Goal: Task Accomplishment & Management: Manage account settings

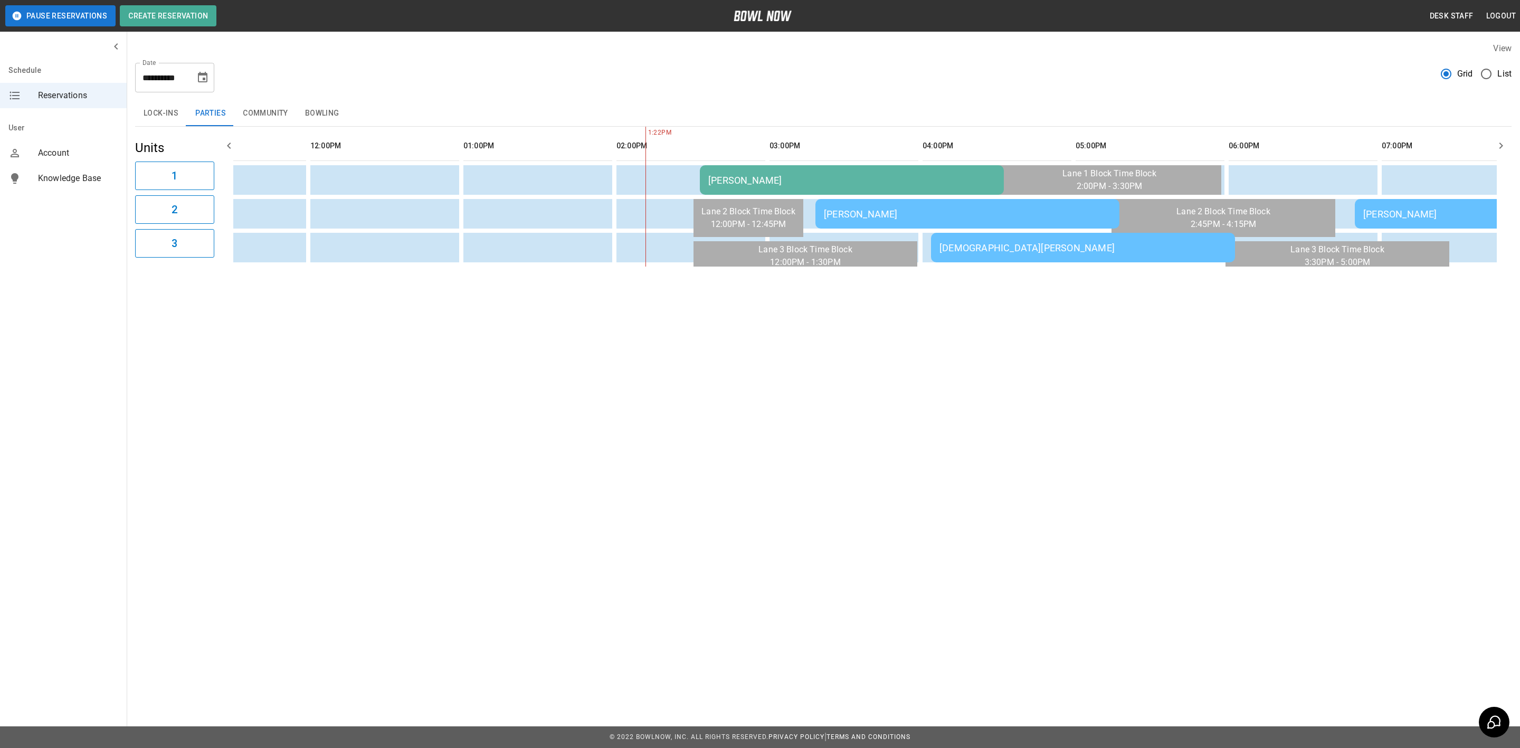
scroll to position [0, 386]
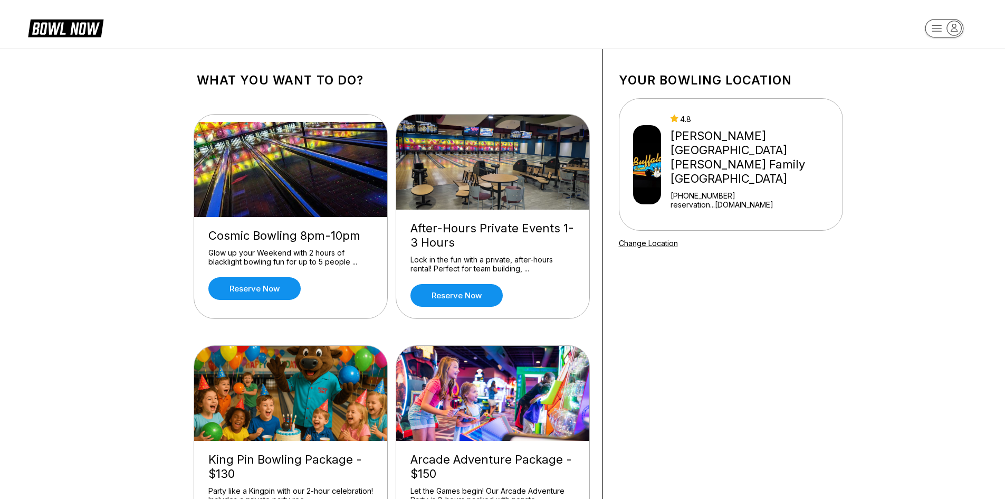
click at [944, 24] on rect "button" at bounding box center [944, 28] width 39 height 18
click at [925, 96] on div "Business Console" at bounding box center [944, 100] width 75 height 18
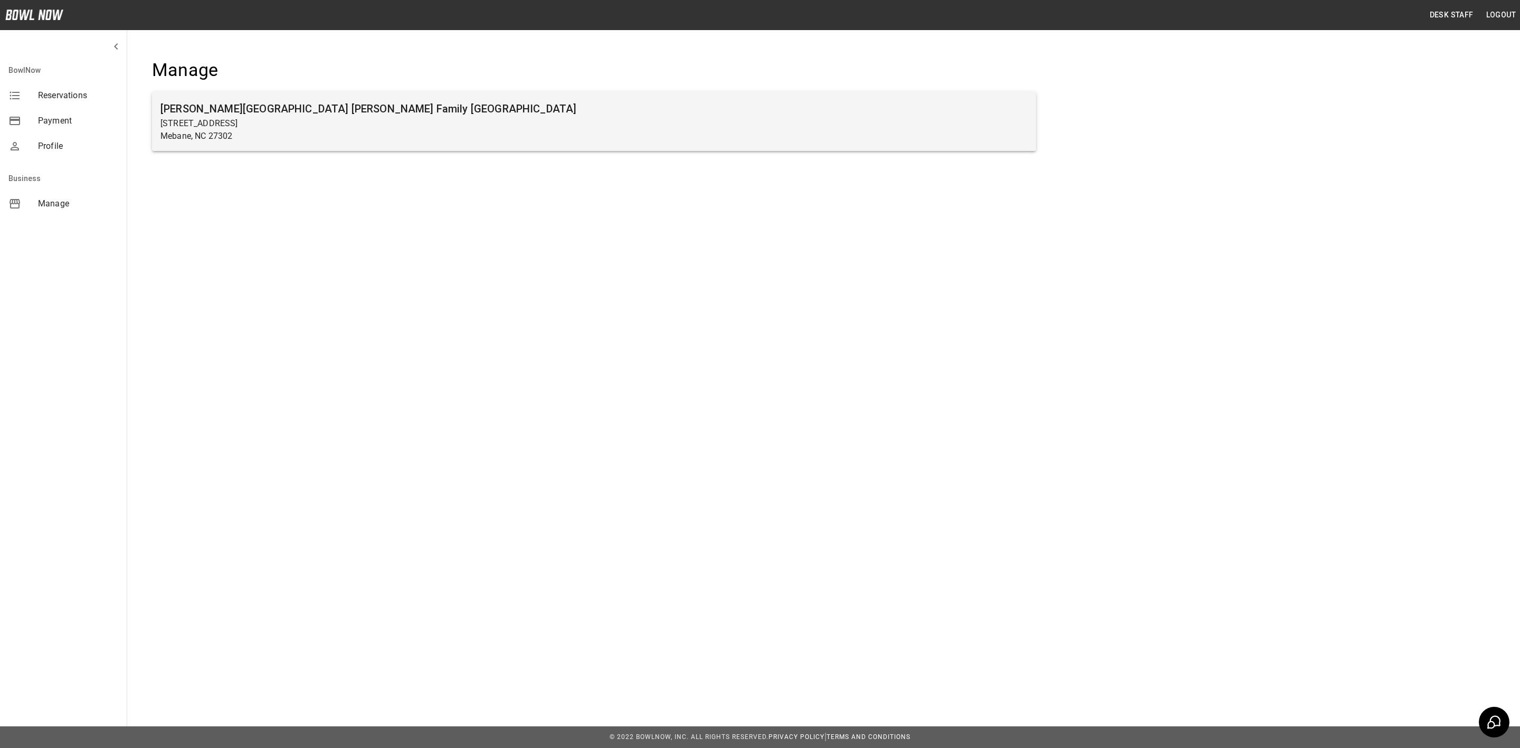
click at [630, 121] on p "103 South 5th Street" at bounding box center [593, 123] width 867 height 13
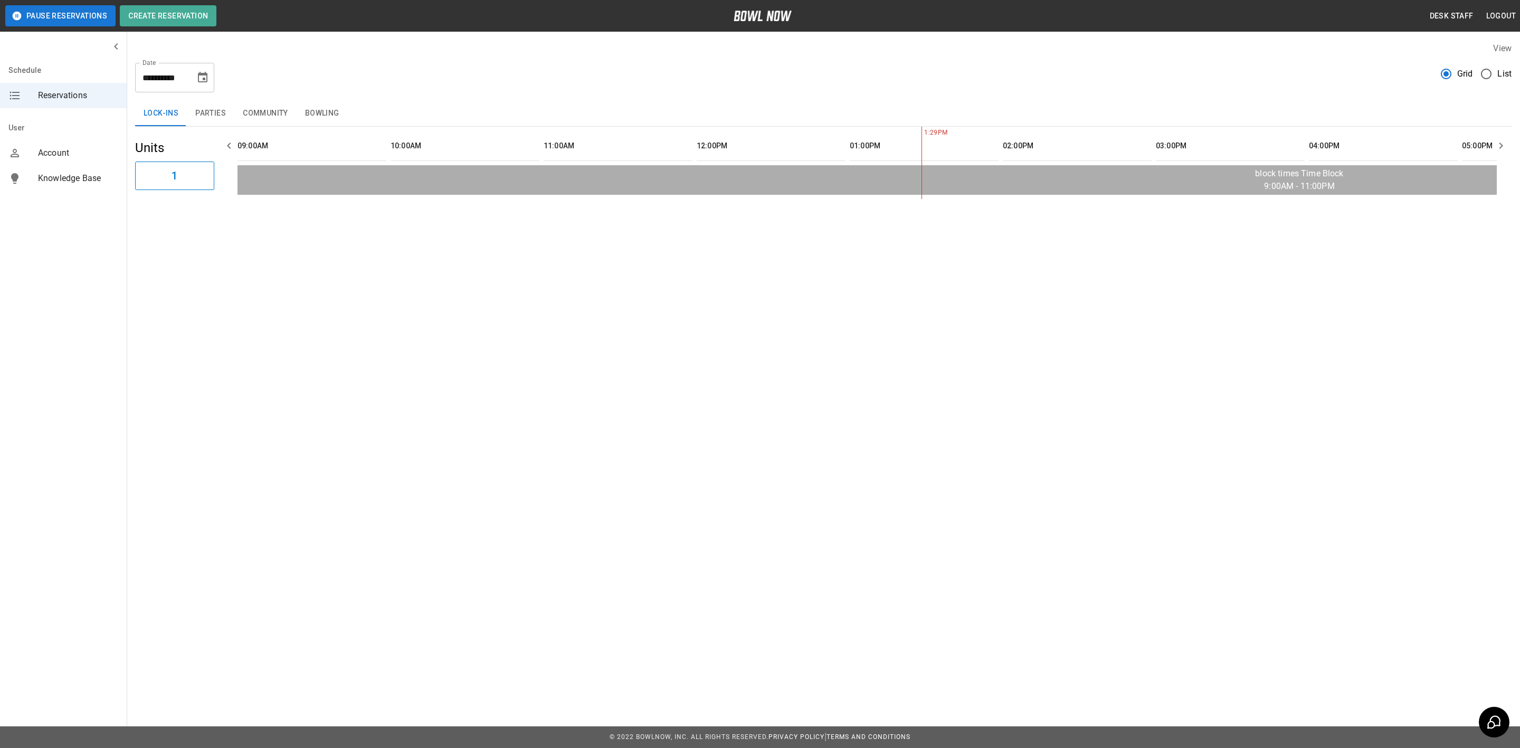
scroll to position [0, 612]
